Goal: Task Accomplishment & Management: Manage account settings

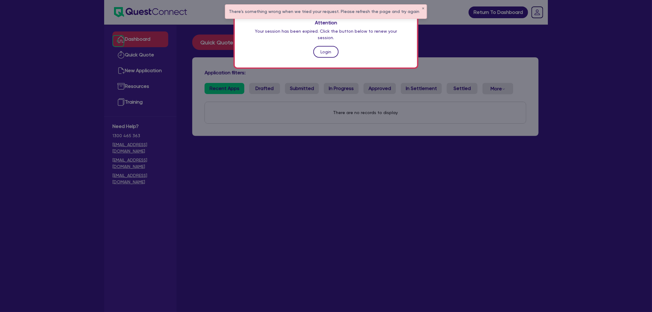
click at [319, 46] on link "Login" at bounding box center [325, 52] width 25 height 12
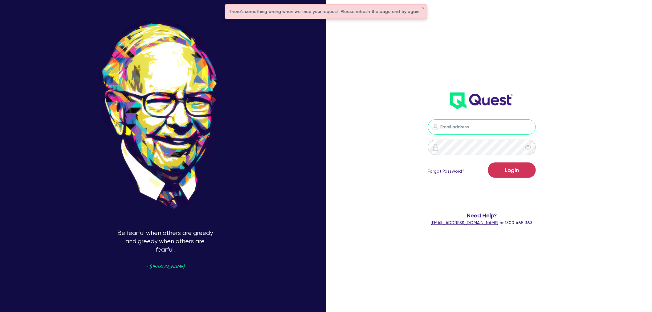
click at [472, 127] on input "email" at bounding box center [482, 126] width 108 height 15
type input "[PERSON_NAME][EMAIL_ADDRESS][PERSON_NAME][DOMAIN_NAME]"
click at [441, 85] on div "[PERSON_NAME][EMAIL_ADDRESS][PERSON_NAME][DOMAIN_NAME] Login Forgot Password? N…" at bounding box center [481, 105] width 189 height 253
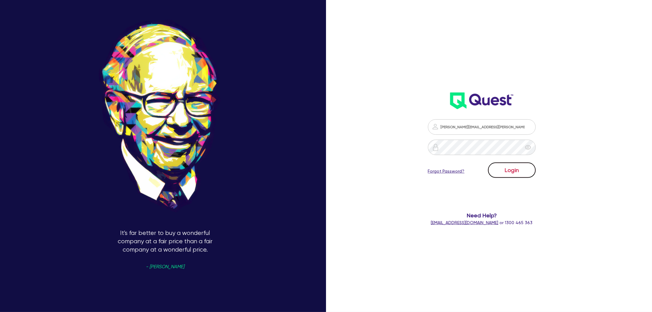
click at [509, 171] on button "Login" at bounding box center [512, 169] width 48 height 15
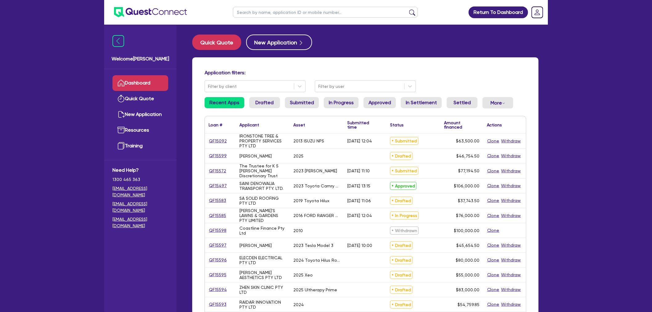
click at [20, 157] on div "Return To Dashboard Edit Profile Logout Welcome [PERSON_NAME] Quick Quote New A…" at bounding box center [326, 249] width 652 height 498
click at [75, 142] on div "Return To Dashboard Edit Profile Logout Welcome [PERSON_NAME] Quick Quote New A…" at bounding box center [326, 249] width 652 height 498
click at [128, 14] on img at bounding box center [150, 12] width 73 height 10
click at [87, 92] on div "Return To Dashboard Edit Profile Logout Welcome [PERSON_NAME] Quick Quote New A…" at bounding box center [326, 249] width 652 height 498
drag, startPoint x: 50, startPoint y: 39, endPoint x: 53, endPoint y: 37, distance: 3.5
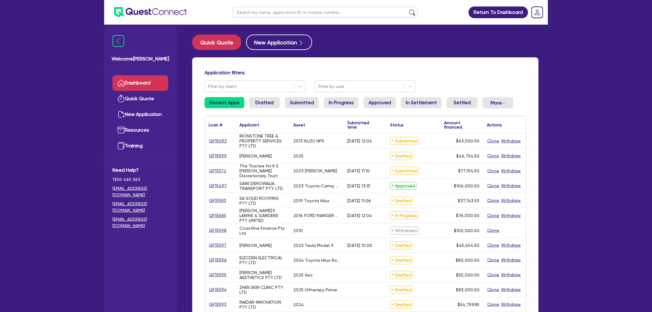
click at [50, 39] on div "Return To Dashboard Edit Profile Logout Welcome [PERSON_NAME] Quick Quote New A…" at bounding box center [326, 249] width 652 height 498
click at [154, 10] on img at bounding box center [150, 12] width 73 height 10
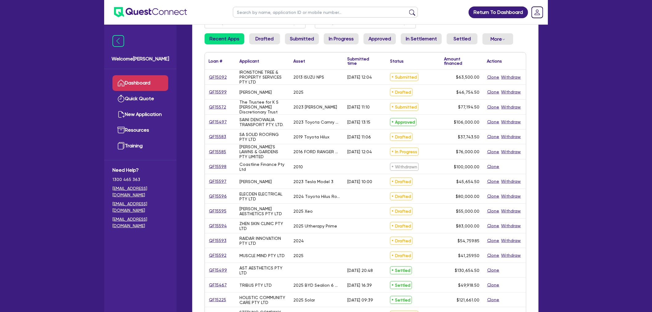
scroll to position [171, 0]
